Goal: Contribute content

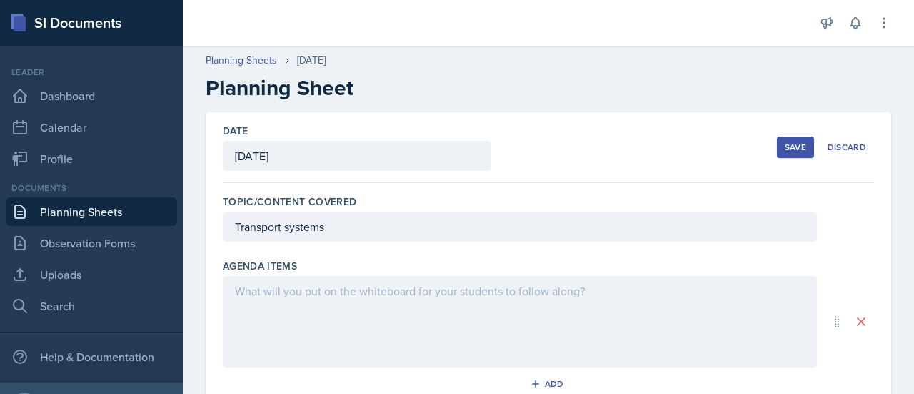
scroll to position [64, 0]
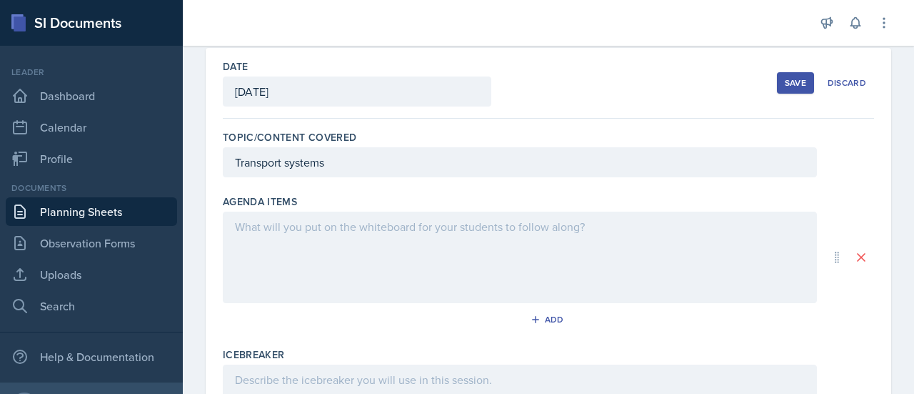
click at [336, 229] on div at bounding box center [520, 256] width 594 height 91
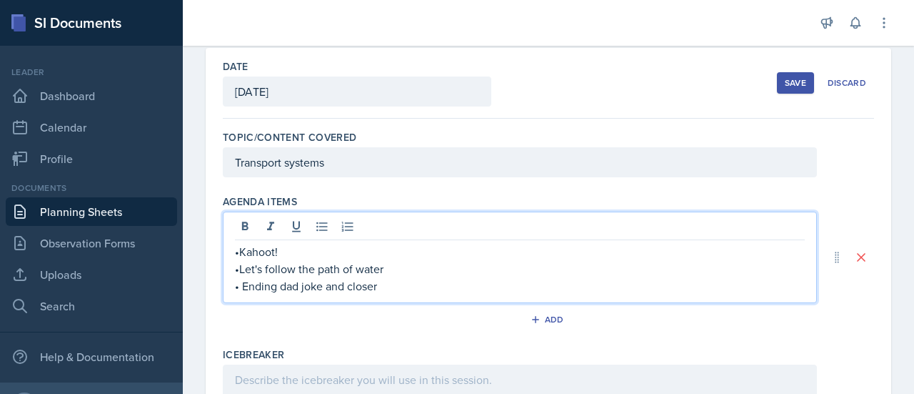
click at [236, 246] on p "•Kahoot!" at bounding box center [520, 251] width 570 height 17
click at [241, 243] on p "•Kahoot!" at bounding box center [520, 251] width 570 height 17
click at [291, 251] on p "•Kahoot!" at bounding box center [520, 251] width 570 height 17
click at [284, 243] on p "•Kahoot!" at bounding box center [520, 251] width 570 height 17
click at [241, 244] on p "•Kahoot!" at bounding box center [520, 251] width 570 height 17
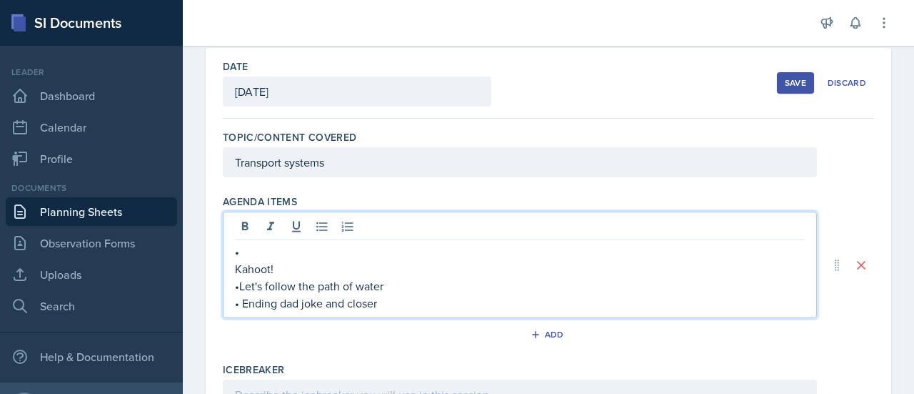
click at [250, 251] on p "•" at bounding box center [520, 251] width 570 height 17
click at [236, 267] on p "Kahoot!" at bounding box center [520, 268] width 570 height 17
click at [248, 256] on p "•" at bounding box center [520, 251] width 570 height 17
click at [239, 262] on p "Kahoot!" at bounding box center [520, 268] width 570 height 17
click at [279, 248] on p "•" at bounding box center [520, 251] width 570 height 17
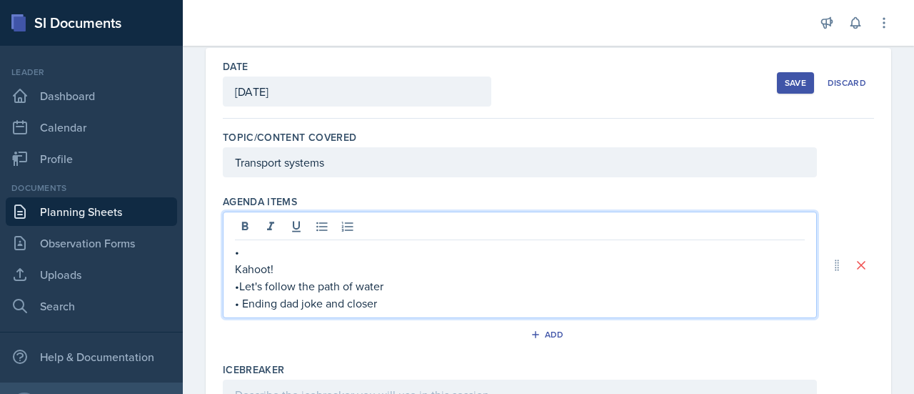
click at [237, 268] on p "Kahoot!" at bounding box center [520, 268] width 570 height 17
click at [240, 284] on p "•Let's follow the path of water" at bounding box center [520, 285] width 570 height 17
click at [249, 256] on p "•" at bounding box center [520, 251] width 570 height 17
click at [239, 299] on p "• Ending dad joke and closer" at bounding box center [520, 302] width 570 height 17
click at [239, 271] on p "Kahoot!" at bounding box center [520, 268] width 570 height 17
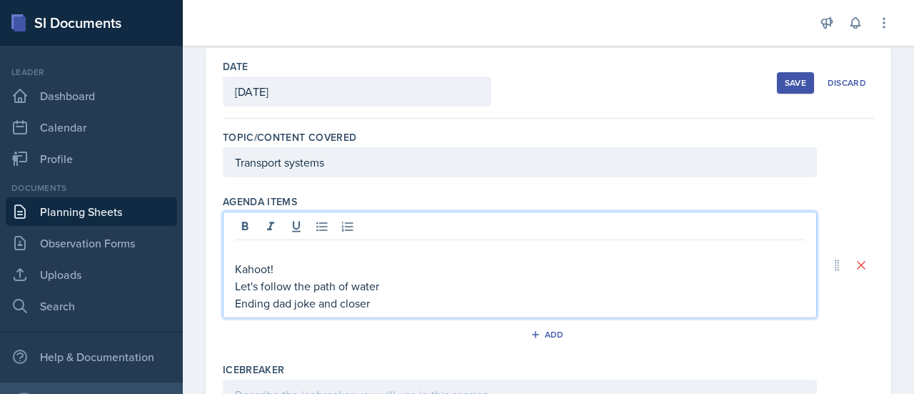
click at [241, 245] on p at bounding box center [520, 251] width 570 height 17
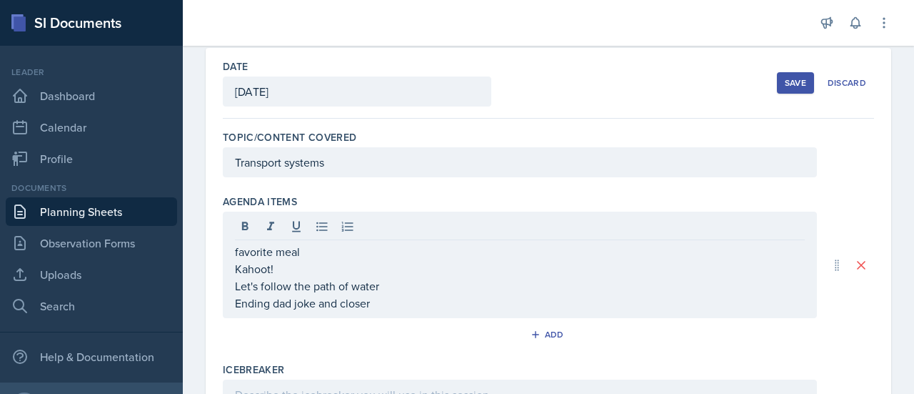
click at [736, 324] on div "Add" at bounding box center [548, 337] width 651 height 27
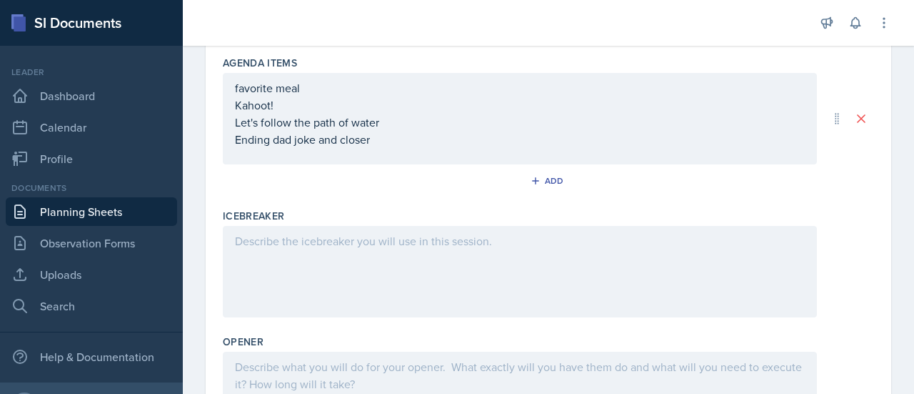
click at [300, 85] on p "favorite meal" at bounding box center [520, 87] width 570 height 17
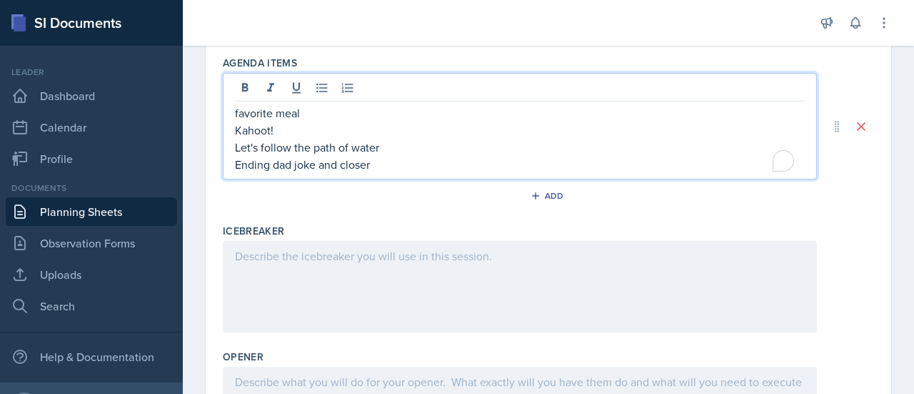
scroll to position [227, 0]
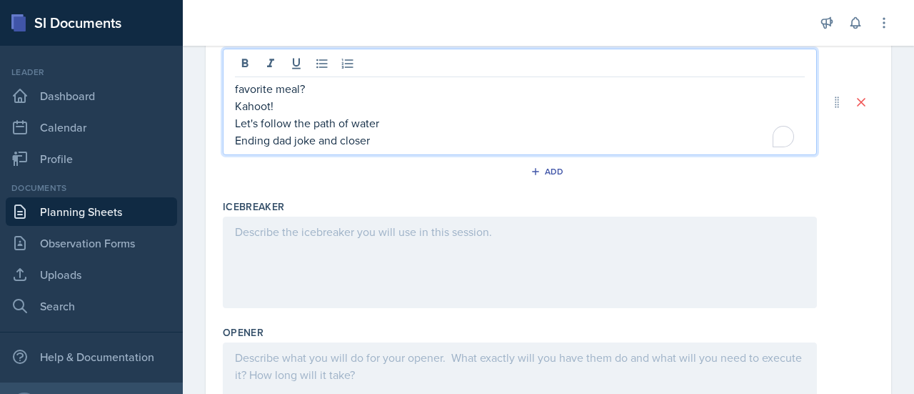
click at [346, 230] on div at bounding box center [520, 261] width 594 height 91
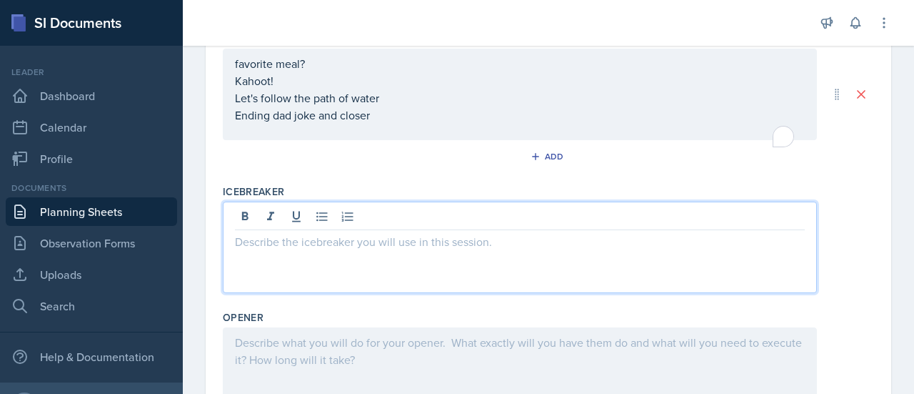
scroll to position [213, 0]
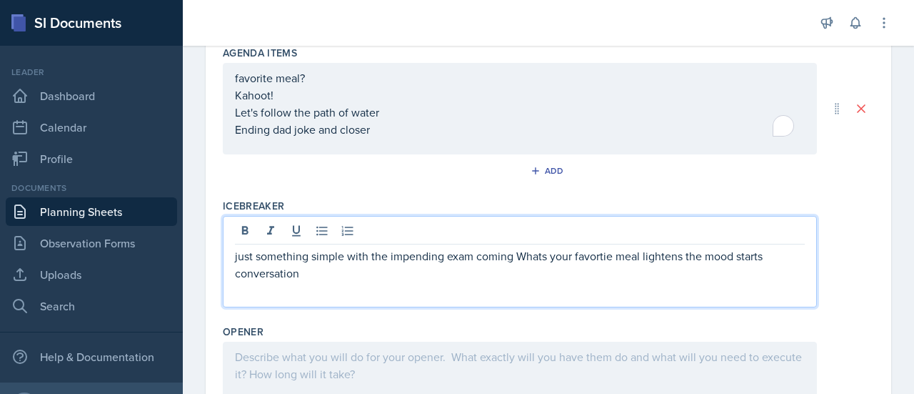
click at [536, 256] on p "just something simple with the impending exam coming Whats your favortie meal l…" at bounding box center [520, 264] width 570 height 34
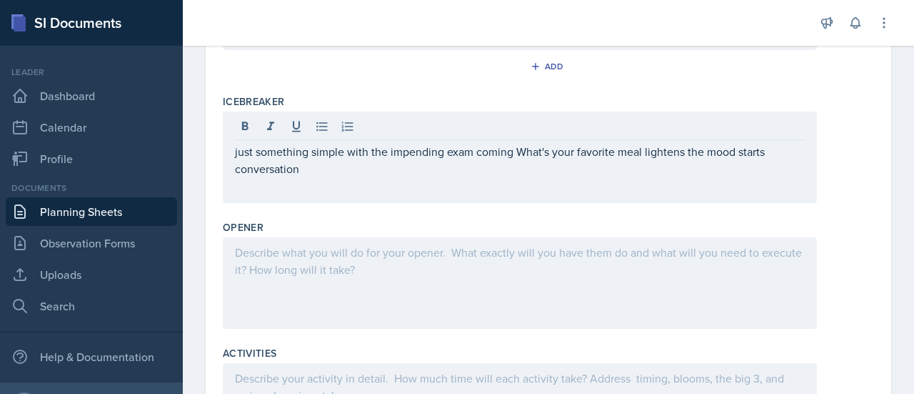
click at [419, 281] on div at bounding box center [520, 282] width 594 height 91
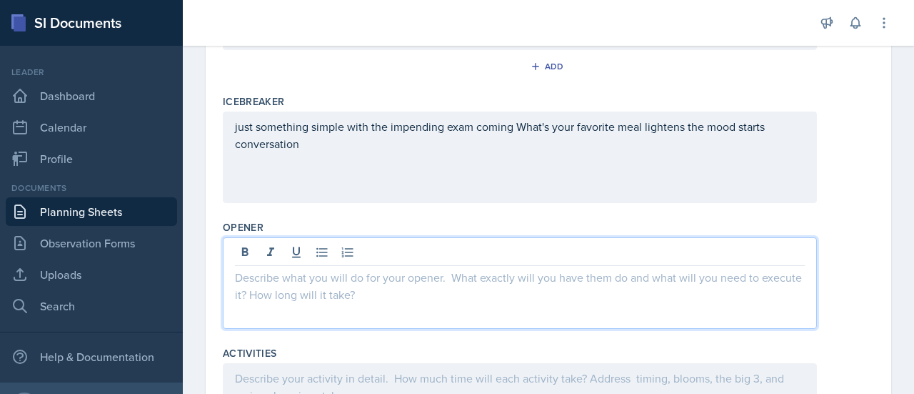
scroll to position [342, 0]
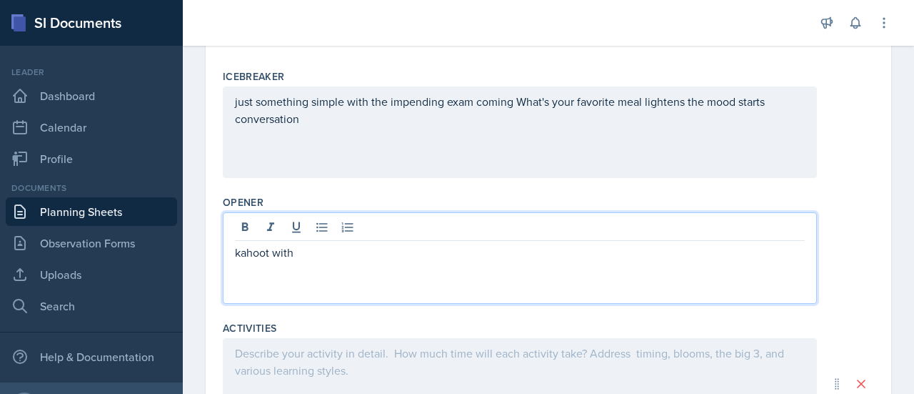
click at [268, 251] on p "kahoot with" at bounding box center [520, 252] width 570 height 17
drag, startPoint x: 266, startPoint y: 251, endPoint x: 225, endPoint y: 281, distance: 50.6
click at [225, 281] on div "kahoot with" at bounding box center [520, 257] width 594 height 91
click at [321, 254] on p "kahoot with" at bounding box center [520, 252] width 570 height 17
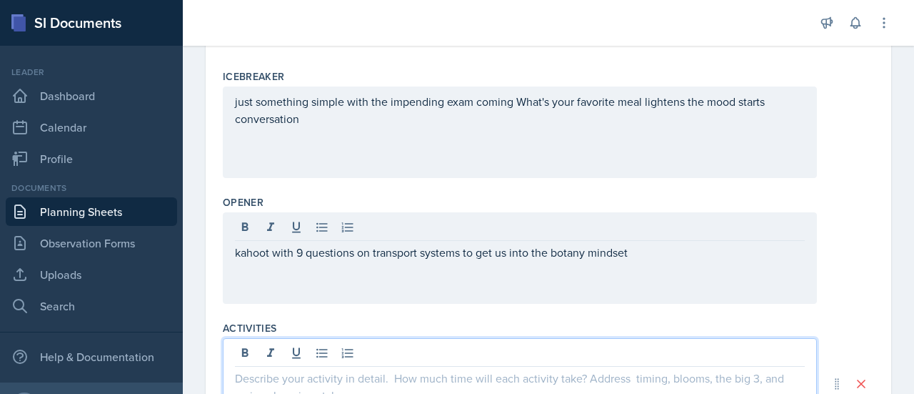
click at [262, 357] on div at bounding box center [520, 383] width 594 height 91
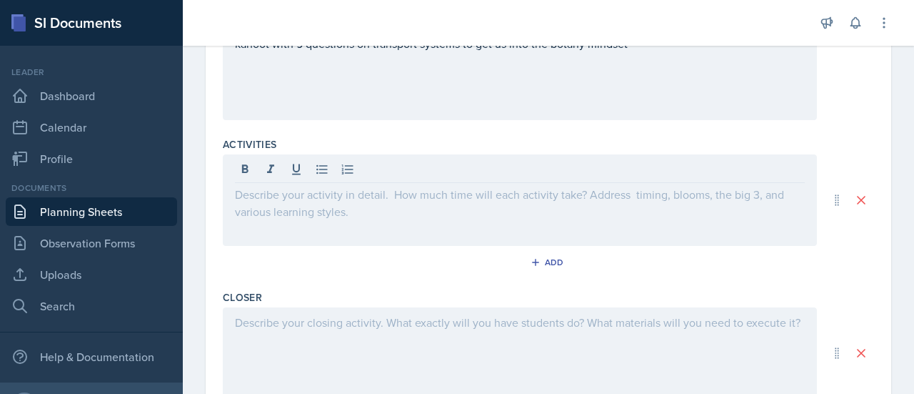
scroll to position [551, 0]
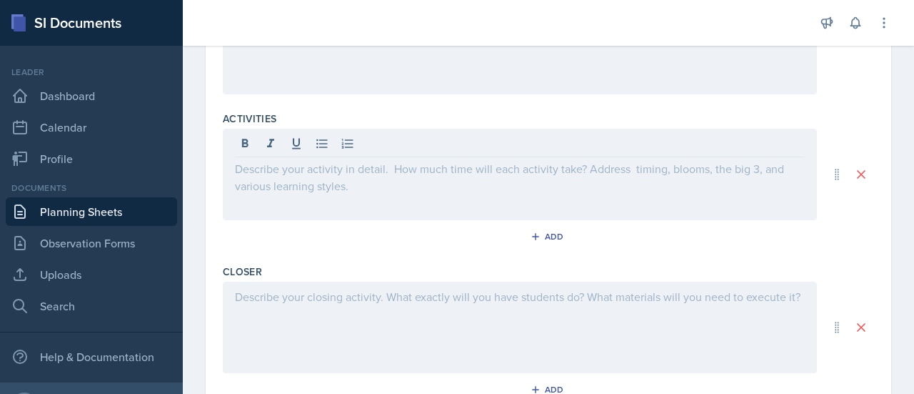
click at [255, 171] on p at bounding box center [520, 168] width 570 height 17
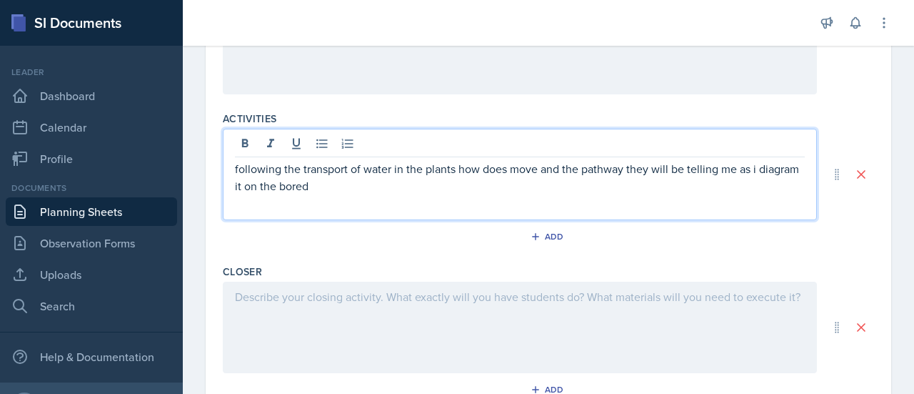
click at [428, 316] on div at bounding box center [520, 326] width 594 height 91
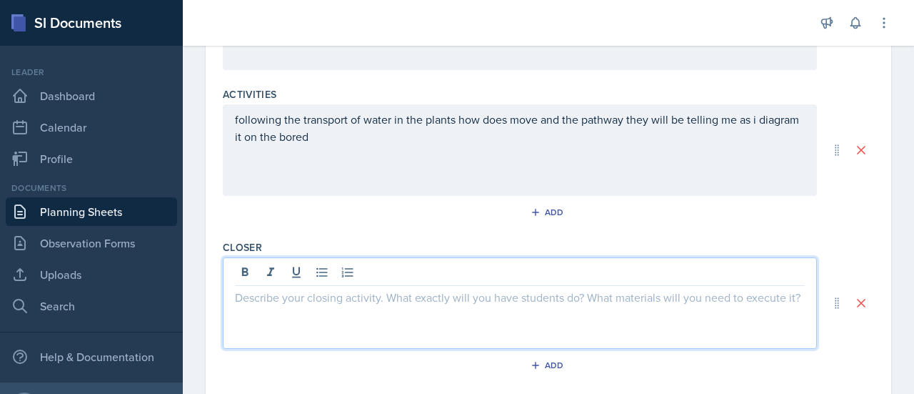
click at [379, 141] on p "following the transport of water in the plants how does move and the pathway th…" at bounding box center [520, 128] width 570 height 34
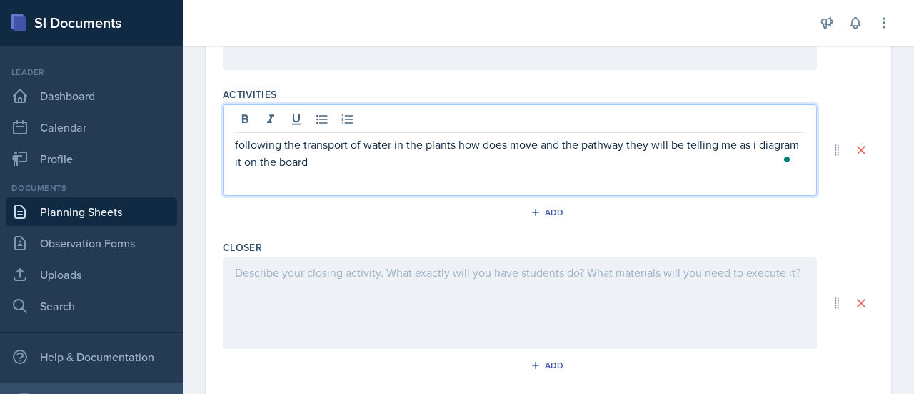
click at [342, 308] on div at bounding box center [520, 302] width 594 height 91
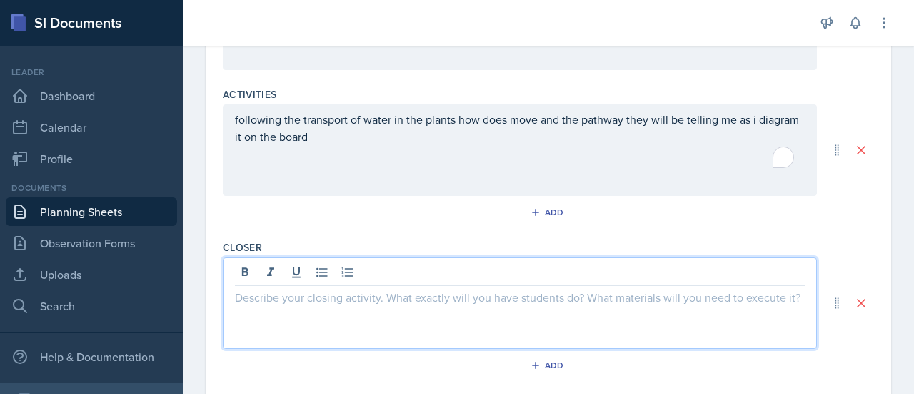
scroll to position [601, 0]
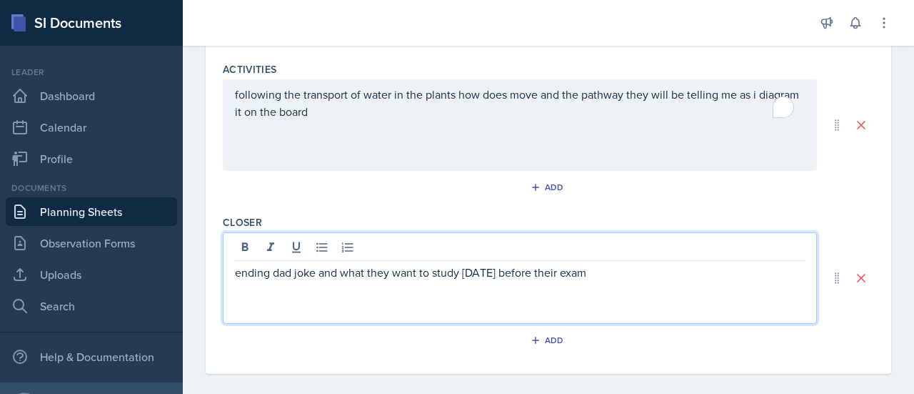
click at [487, 274] on p "ending dad joke and what they want to study [DATE] before their exam" at bounding box center [520, 272] width 570 height 17
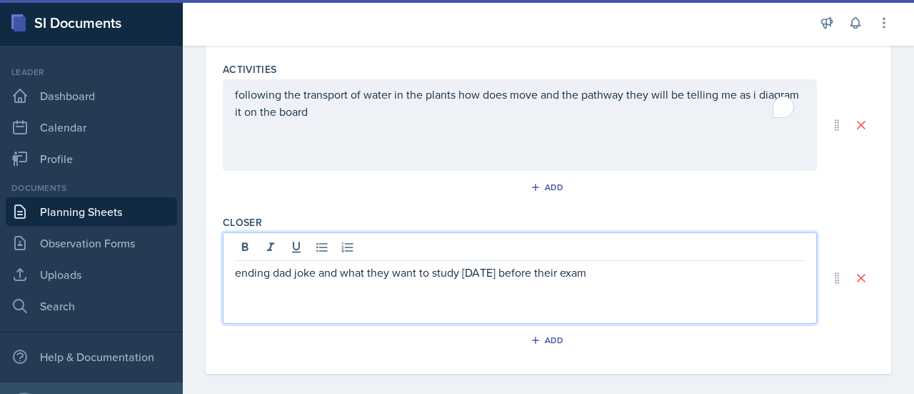
click at [639, 264] on p "ending dad joke and what they want to study [DATE] before their exam" at bounding box center [520, 272] width 570 height 17
click at [316, 273] on p "ending dad joke and what they want to study [DATE] before their exam" at bounding box center [520, 272] width 570 height 17
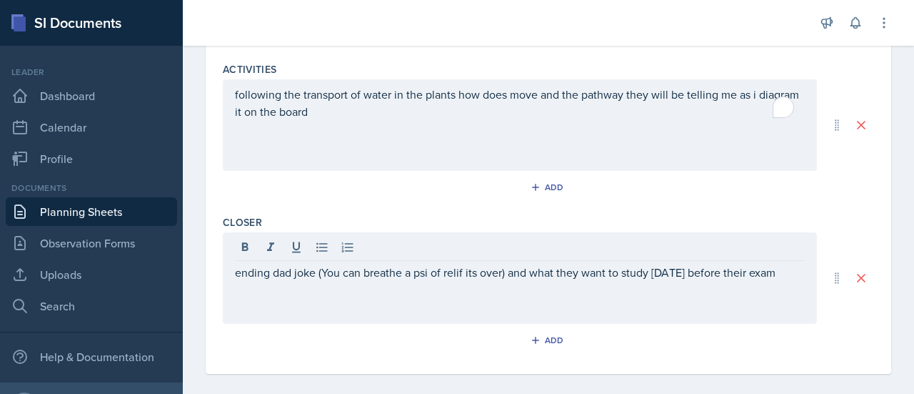
click at [471, 257] on div at bounding box center [520, 249] width 570 height 24
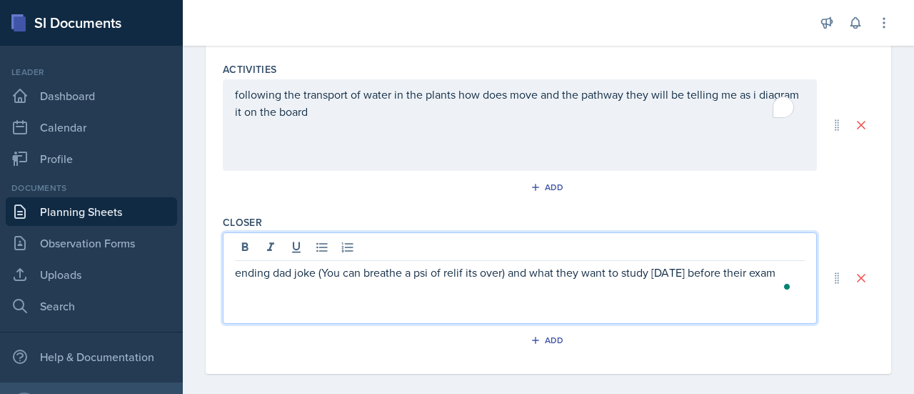
click at [434, 280] on p "ending dad joke (You can breathe a psi of relif its over) and what they want to…" at bounding box center [520, 272] width 570 height 17
click at [449, 279] on p "ending dad joke (You can breathe a psi of relif its over) and what they want to…" at bounding box center [520, 272] width 570 height 17
click at [454, 276] on p "ending dad joke (You can breathe a psi of relif its over) and what they want to…" at bounding box center [520, 272] width 570 height 17
click at [461, 274] on p "ending dad joke (You can breathe a psi of relif its over) and what they want to…" at bounding box center [520, 272] width 570 height 17
click at [463, 274] on p "ending dad joke (You can breathe a psi of relif its over) and what they want to…" at bounding box center [520, 272] width 570 height 17
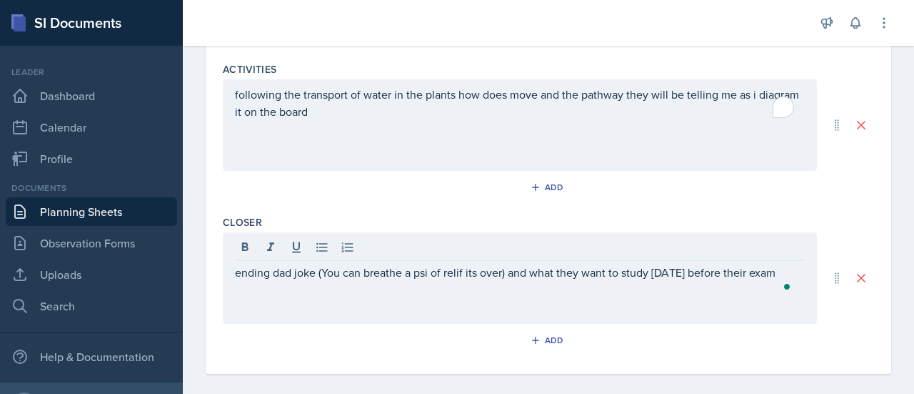
click at [483, 302] on div "ending dad joke (You can breathe a psi of relif its over) and what they want to…" at bounding box center [520, 277] width 594 height 91
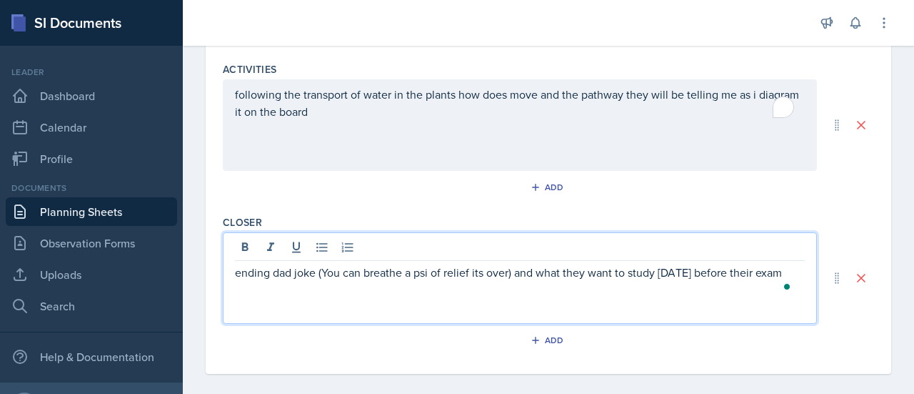
click at [469, 296] on div "ending dad joke (You can breathe a psi of relief its over) and what they want t…" at bounding box center [520, 277] width 594 height 91
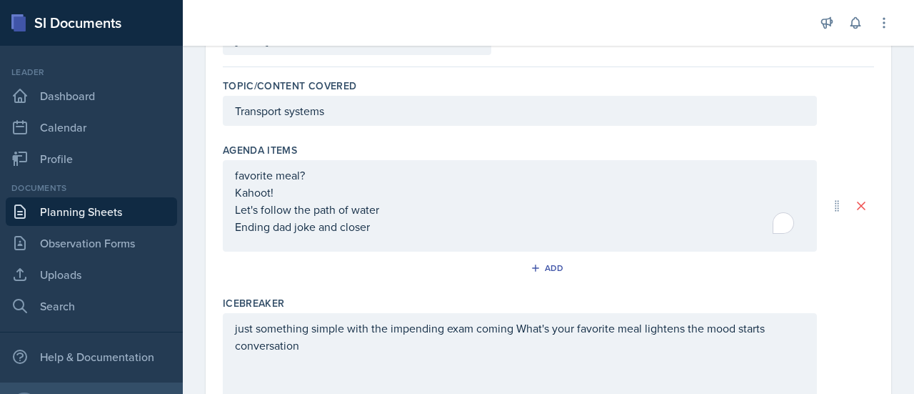
scroll to position [0, 0]
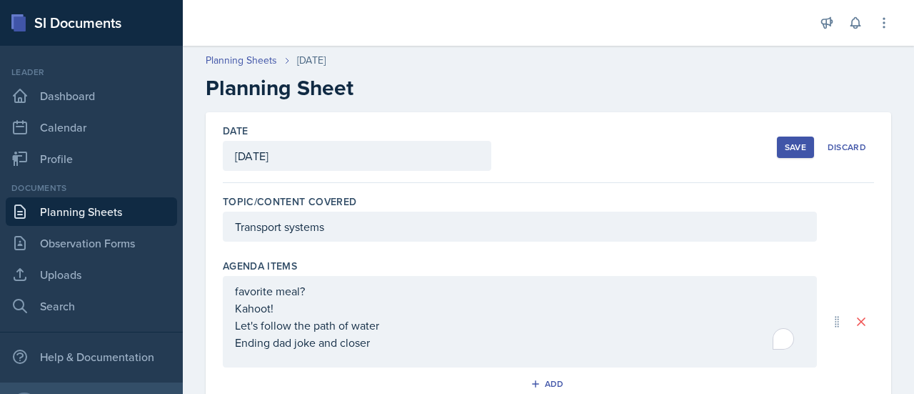
click at [785, 147] on div "Save" at bounding box center [795, 146] width 21 height 11
